Goal: Check status: Check status

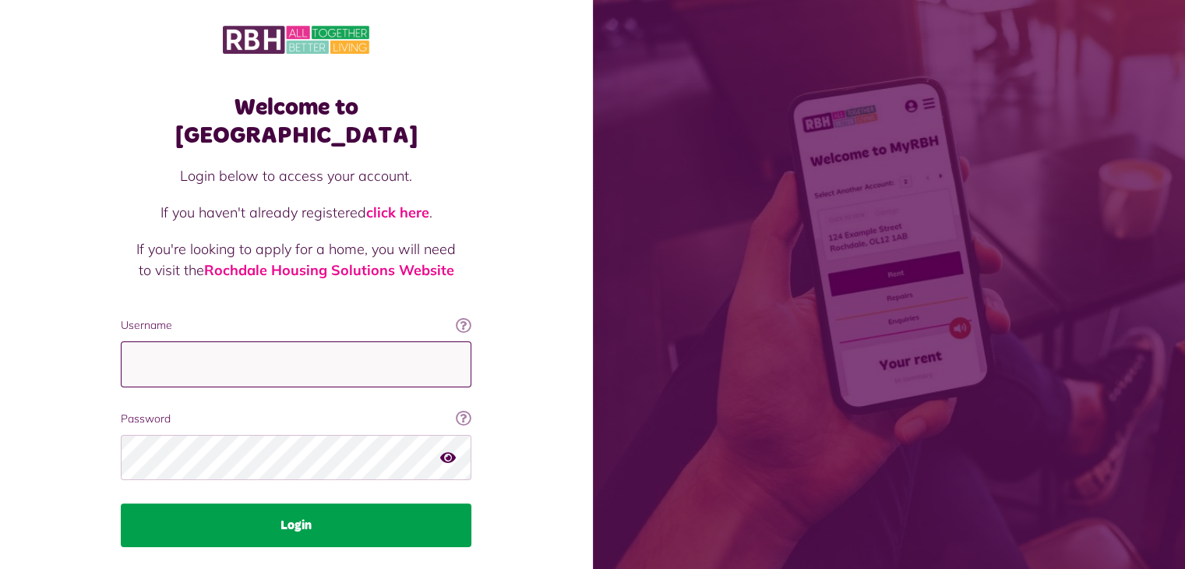
type input "**********"
click at [289, 503] on button "Login" at bounding box center [296, 525] width 350 height 44
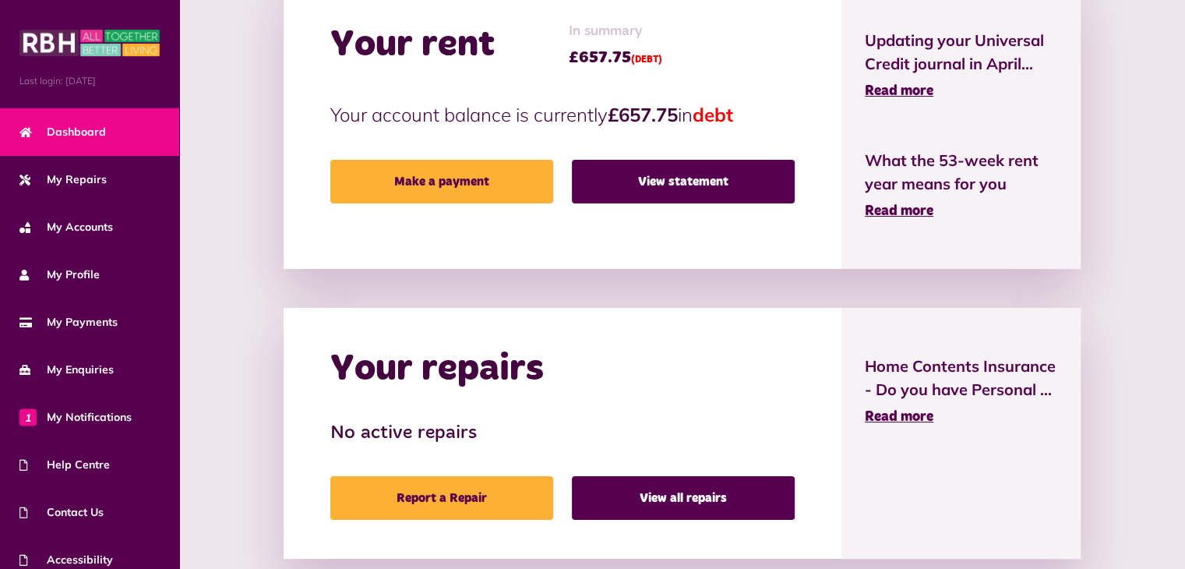
scroll to position [412, 0]
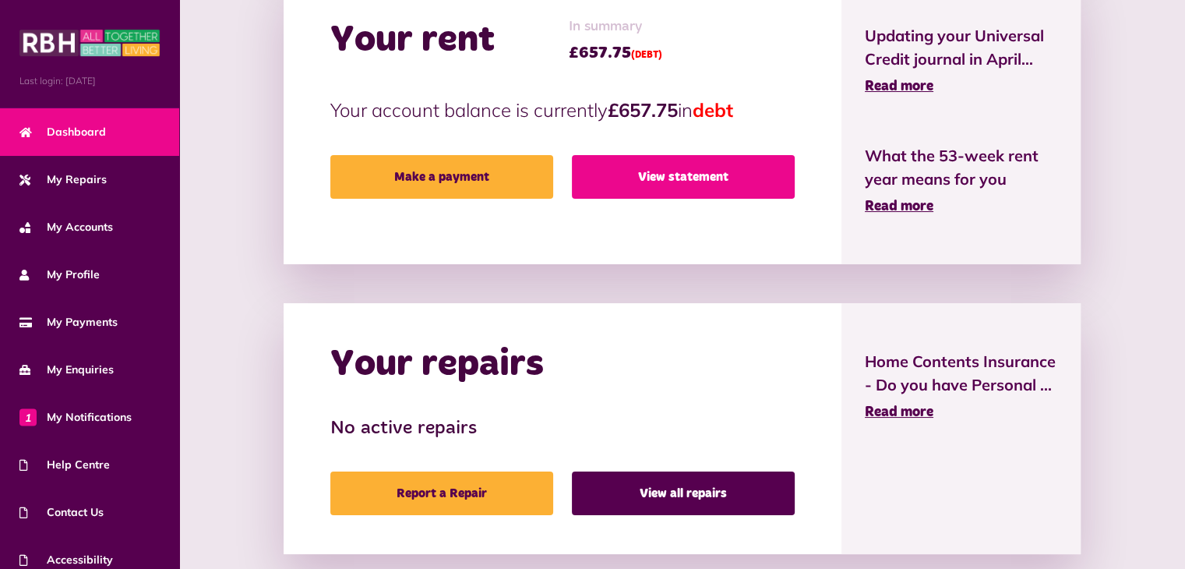
click at [681, 176] on link "View statement" at bounding box center [683, 177] width 223 height 44
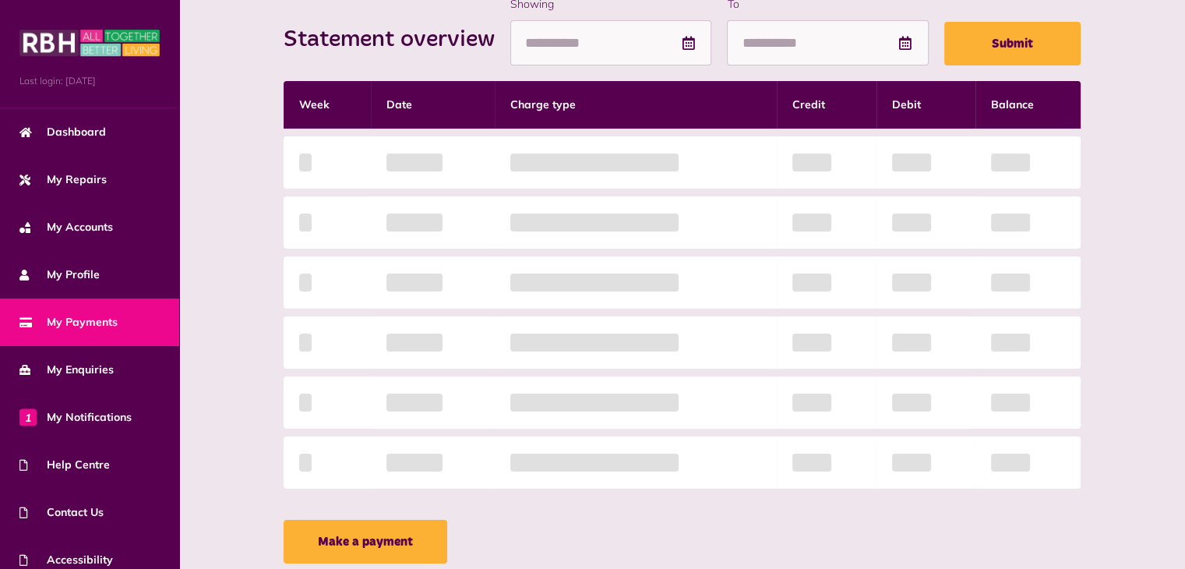
scroll to position [238, 0]
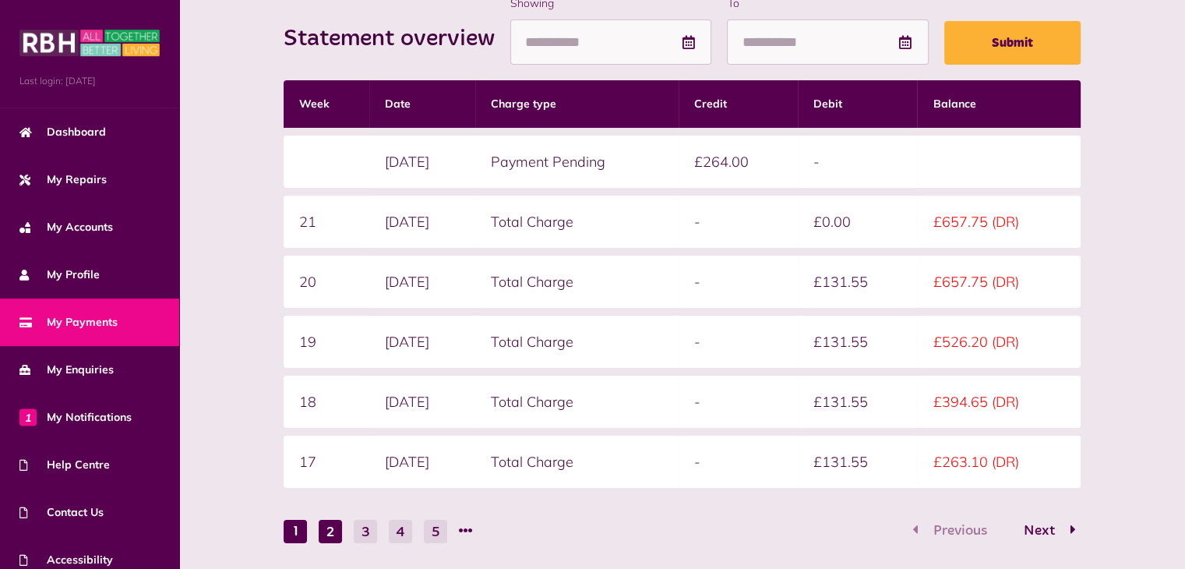
click at [327, 530] on button "2" at bounding box center [330, 530] width 23 height 23
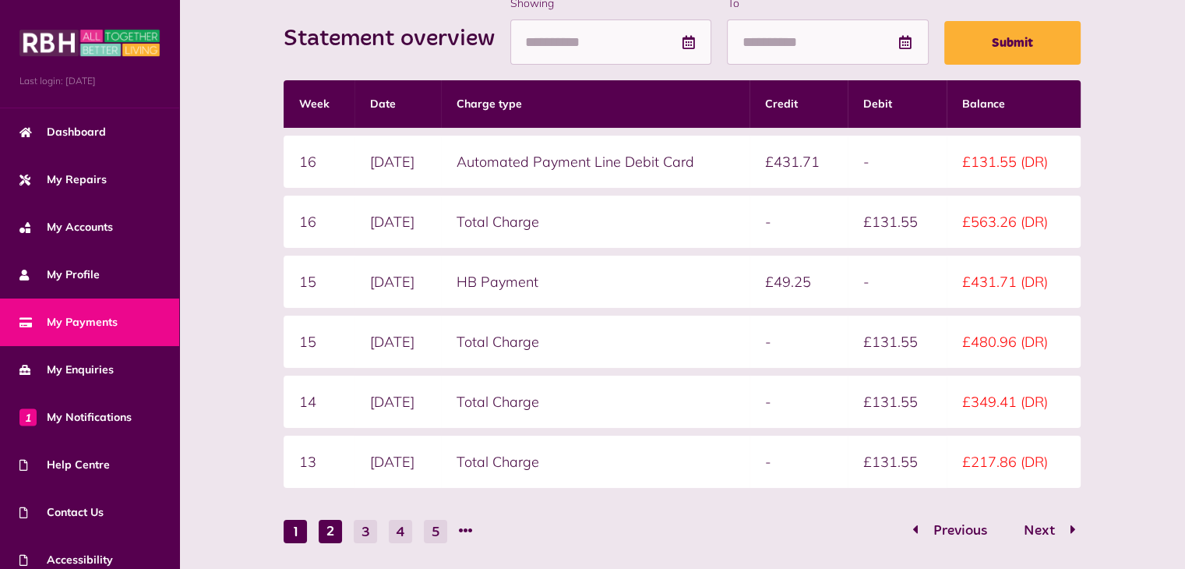
click at [293, 530] on button "1" at bounding box center [294, 530] width 23 height 23
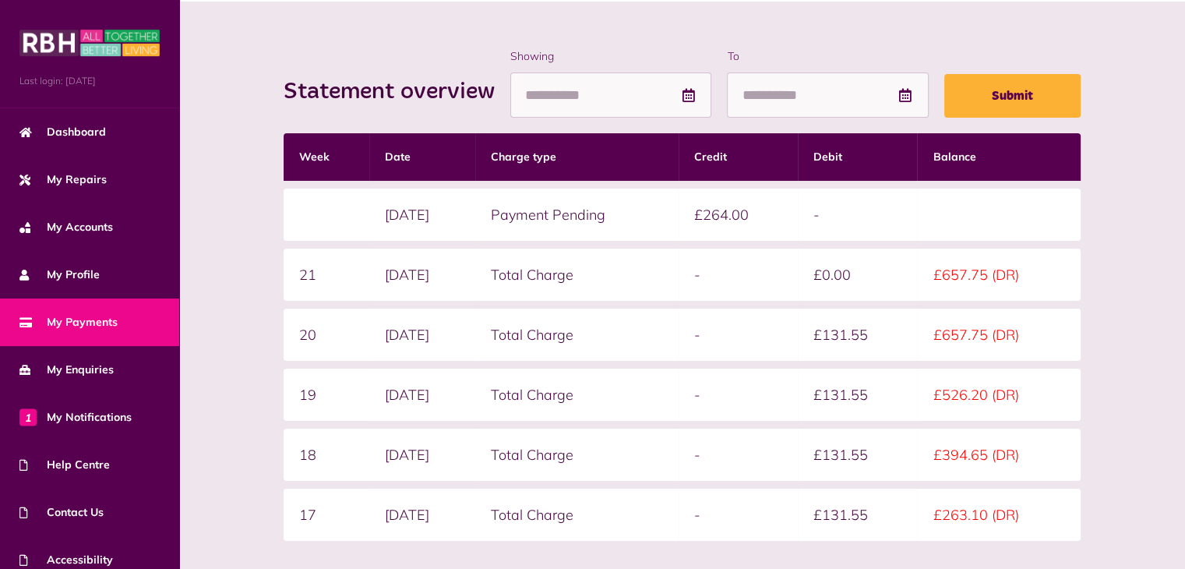
scroll to position [178, 0]
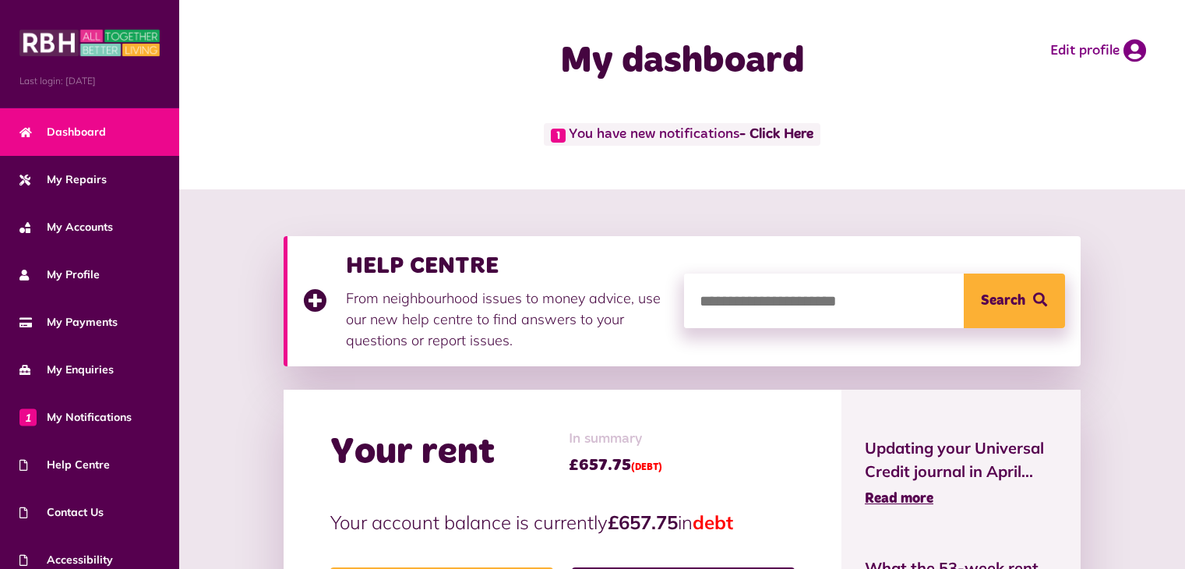
scroll to position [412, 0]
